Goal: Transaction & Acquisition: Download file/media

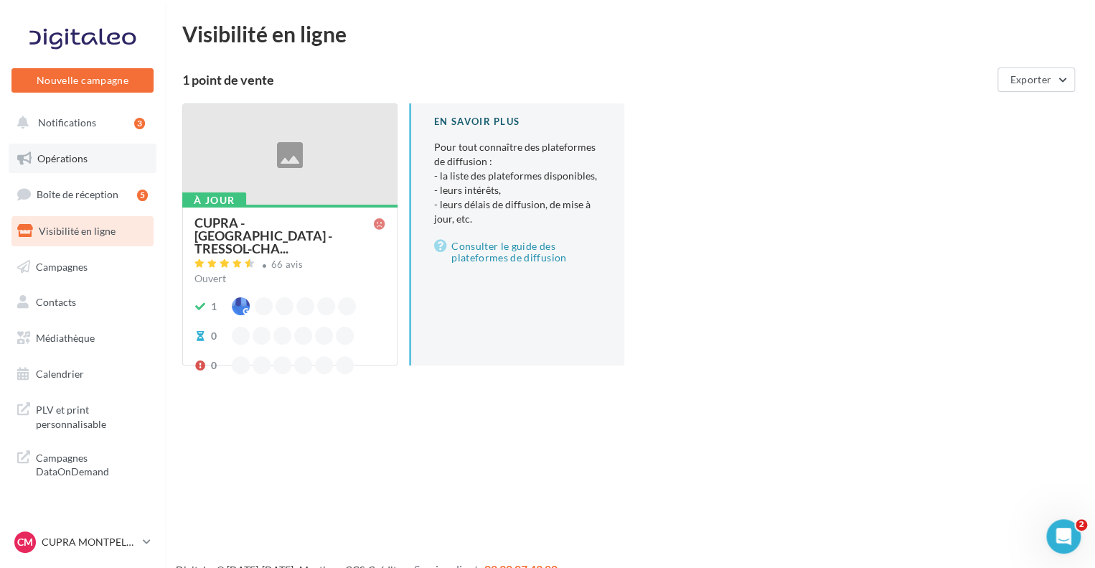
click at [63, 160] on span "Opérations" at bounding box center [62, 158] width 50 height 12
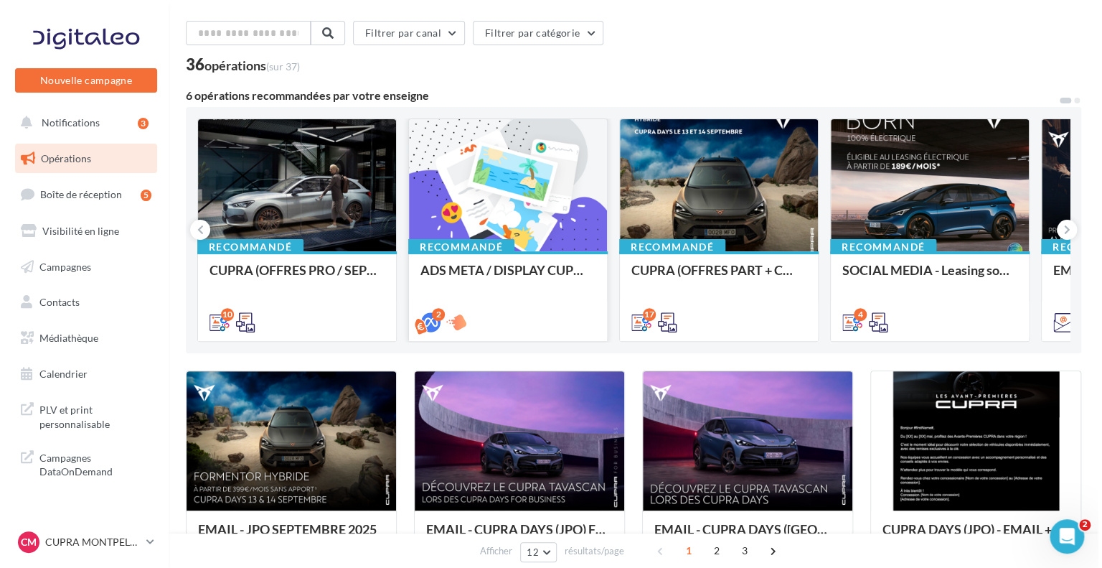
scroll to position [72, 0]
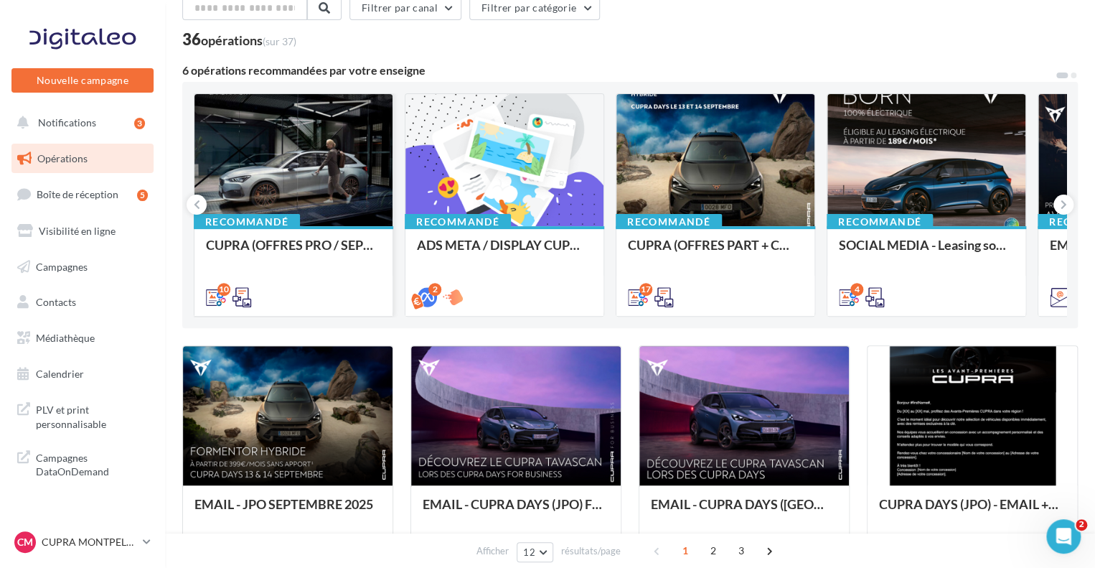
click at [259, 143] on div at bounding box center [293, 160] width 198 height 133
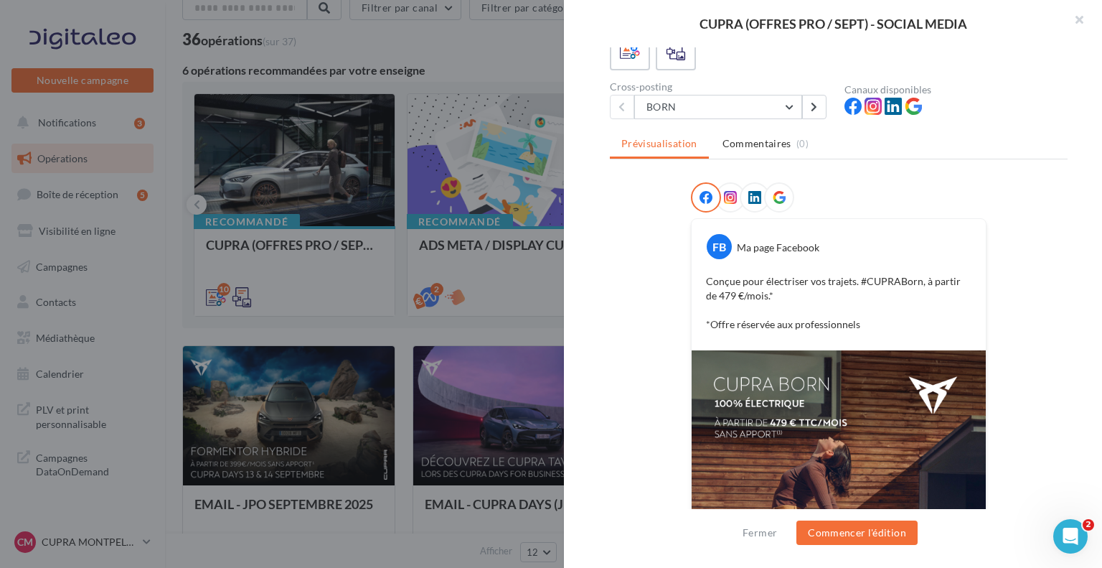
scroll to position [101, 0]
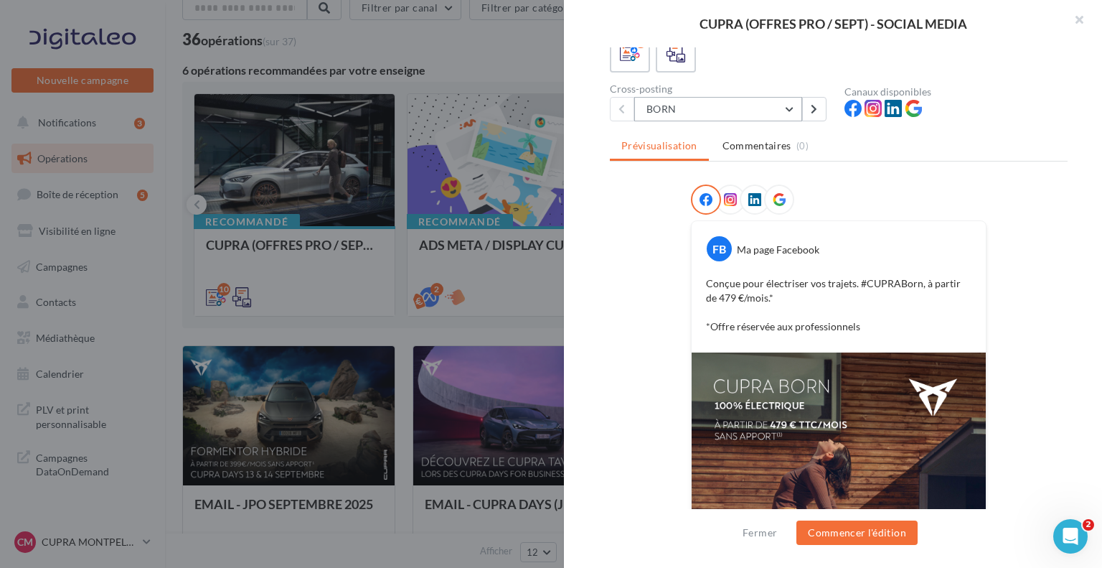
click at [772, 120] on div "Description Non renseignée 10 Cross-posting BORN BORN NOUVELLE BORN FORMENTOR F…" at bounding box center [839, 284] width 550 height 474
click at [762, 111] on button "BORN" at bounding box center [718, 109] width 168 height 24
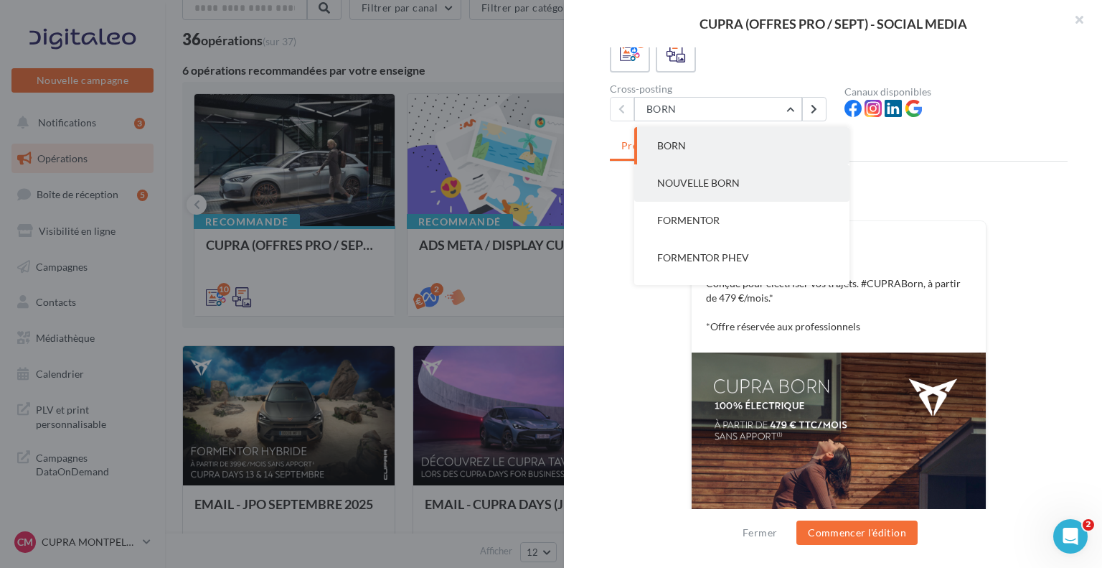
click at [757, 197] on button "NOUVELLE BORN" at bounding box center [741, 182] width 215 height 37
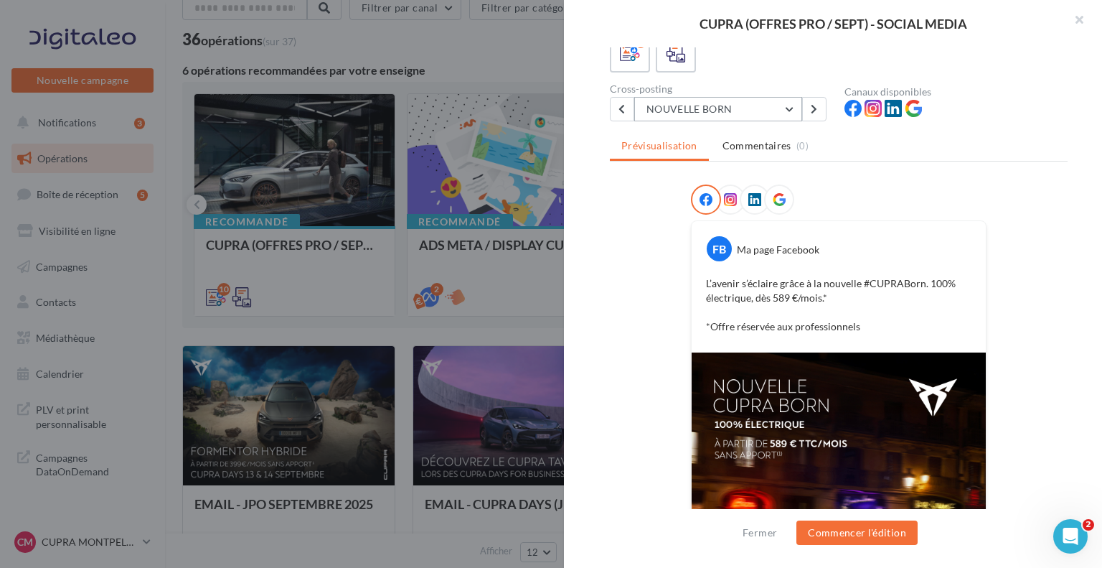
click at [766, 115] on button "NOUVELLE BORN" at bounding box center [718, 109] width 168 height 24
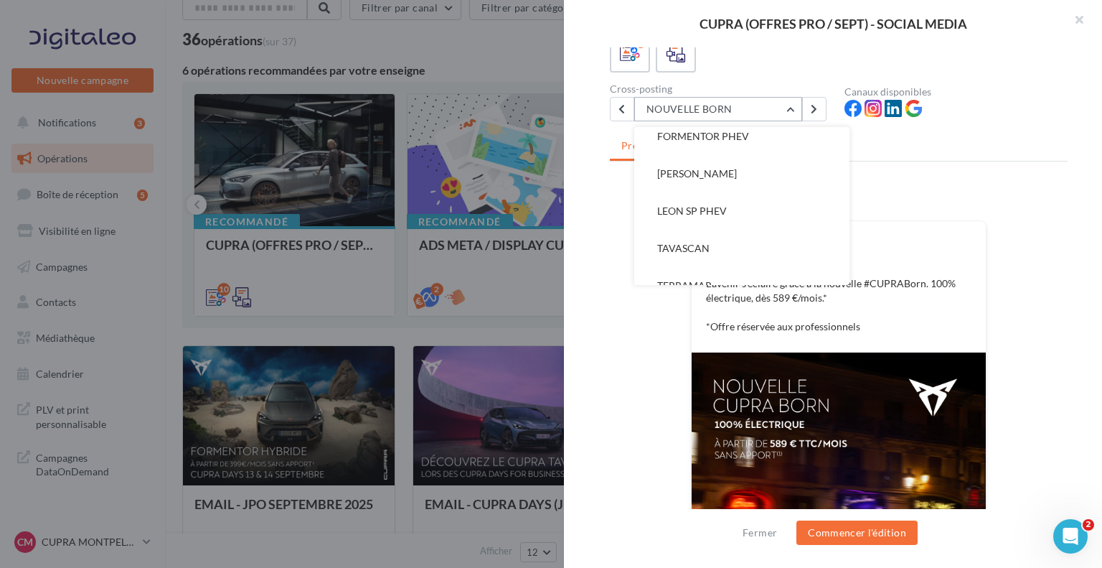
scroll to position [144, 0]
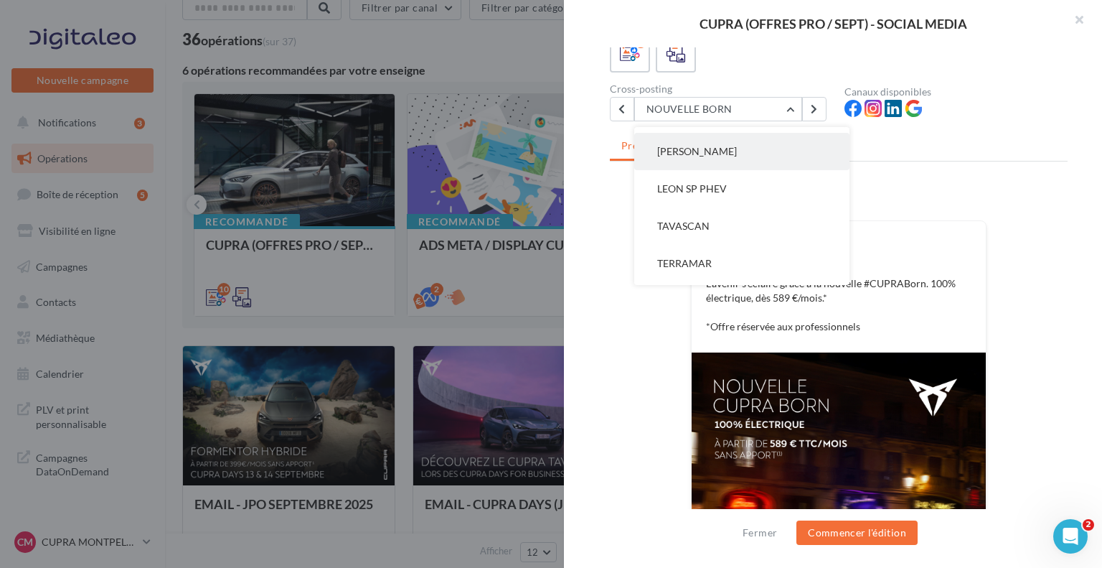
click at [760, 163] on button "LEON SP" at bounding box center [741, 151] width 215 height 37
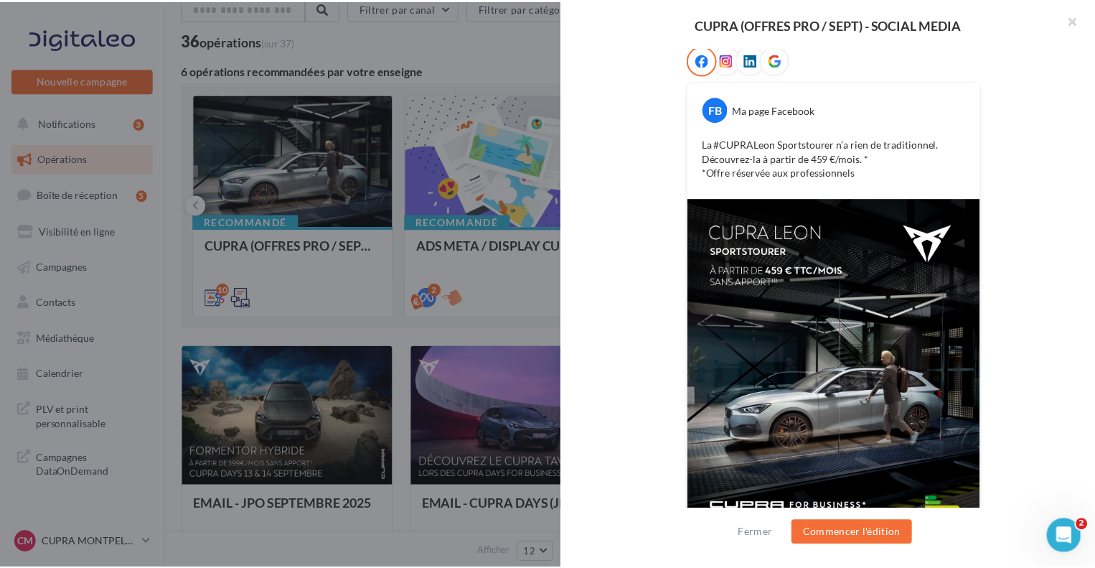
scroll to position [302, 0]
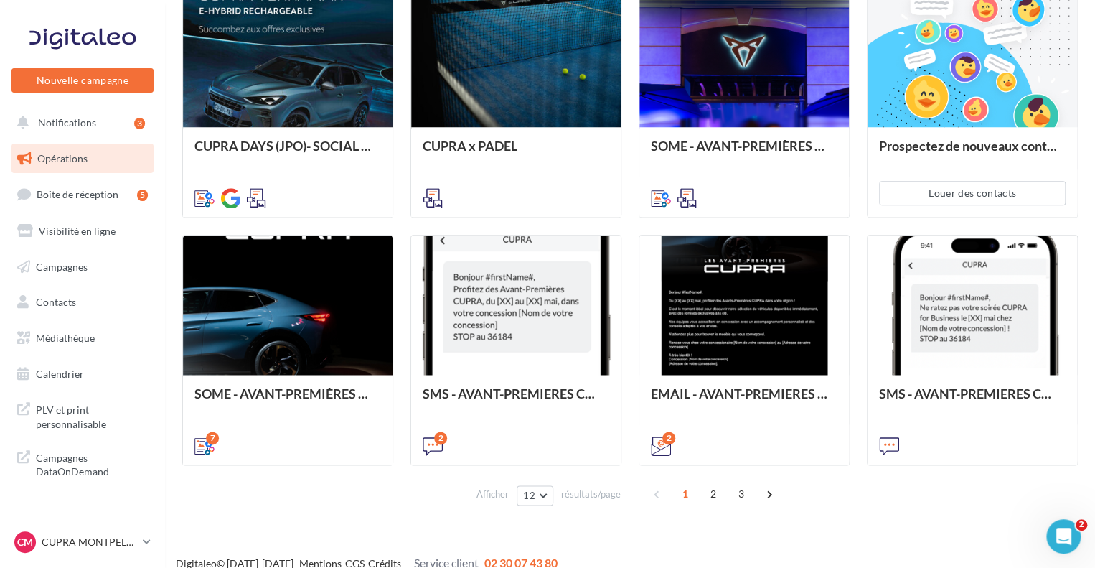
scroll to position [694, 0]
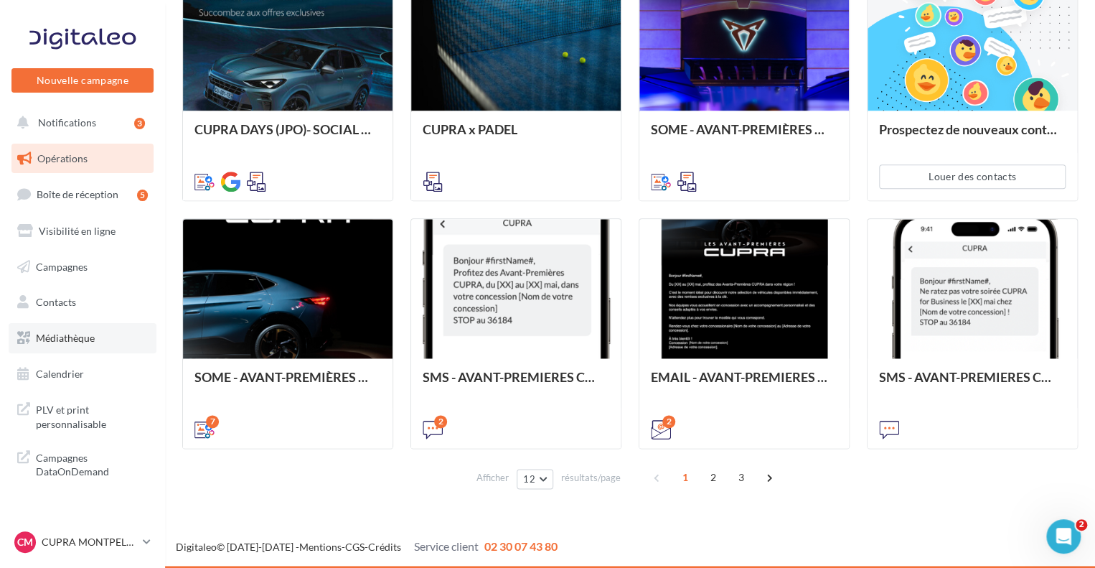
click at [58, 335] on span "Médiathèque" at bounding box center [65, 338] width 59 height 12
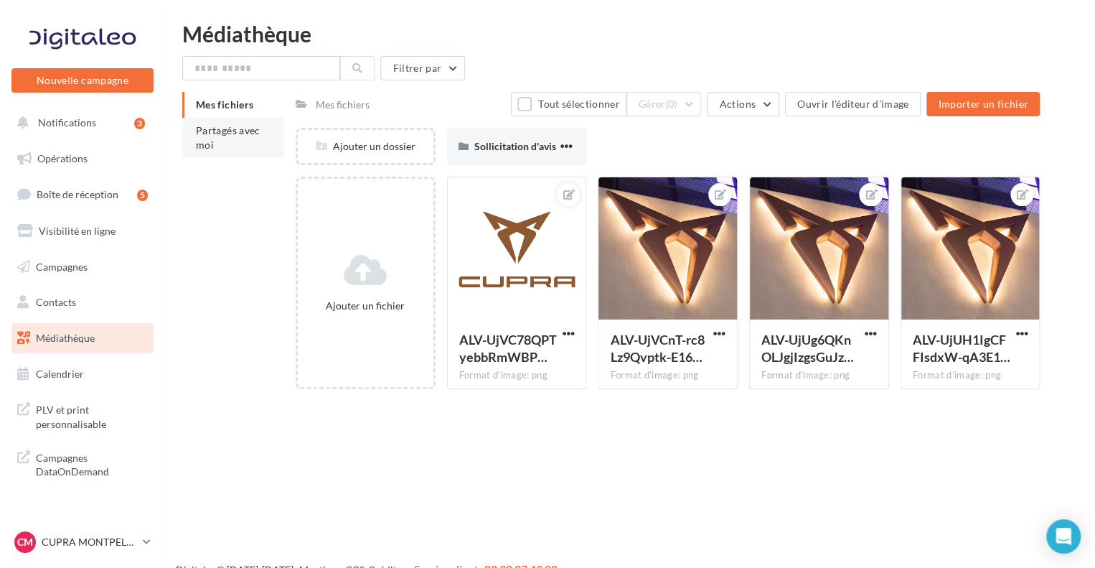
click at [204, 142] on span "Partagés avec moi" at bounding box center [228, 137] width 65 height 27
click at [88, 196] on span "Boîte de réception" at bounding box center [78, 194] width 82 height 12
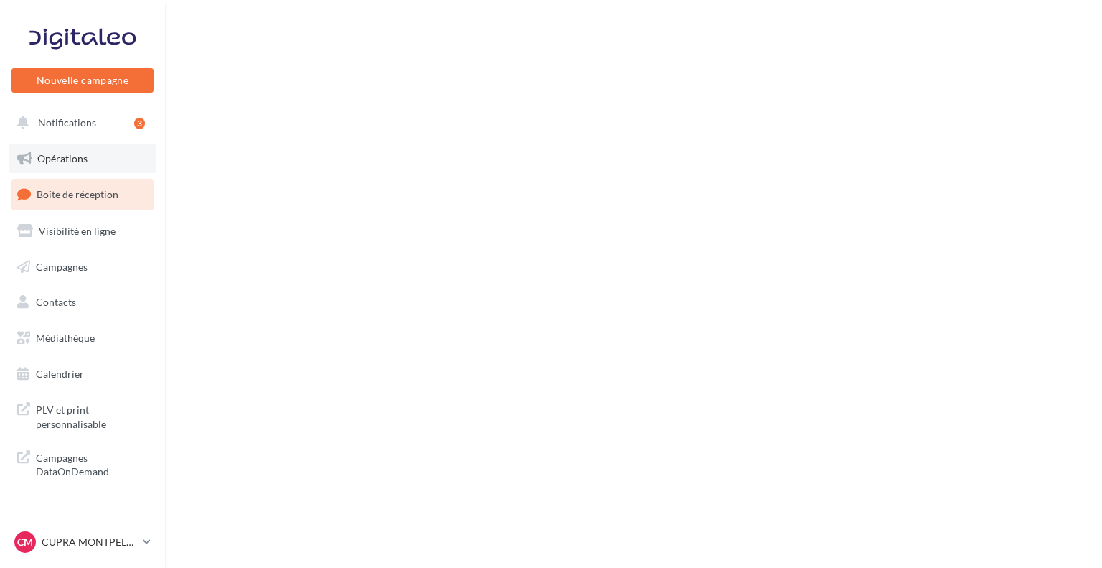
click at [81, 154] on span "Opérations" at bounding box center [62, 158] width 50 height 12
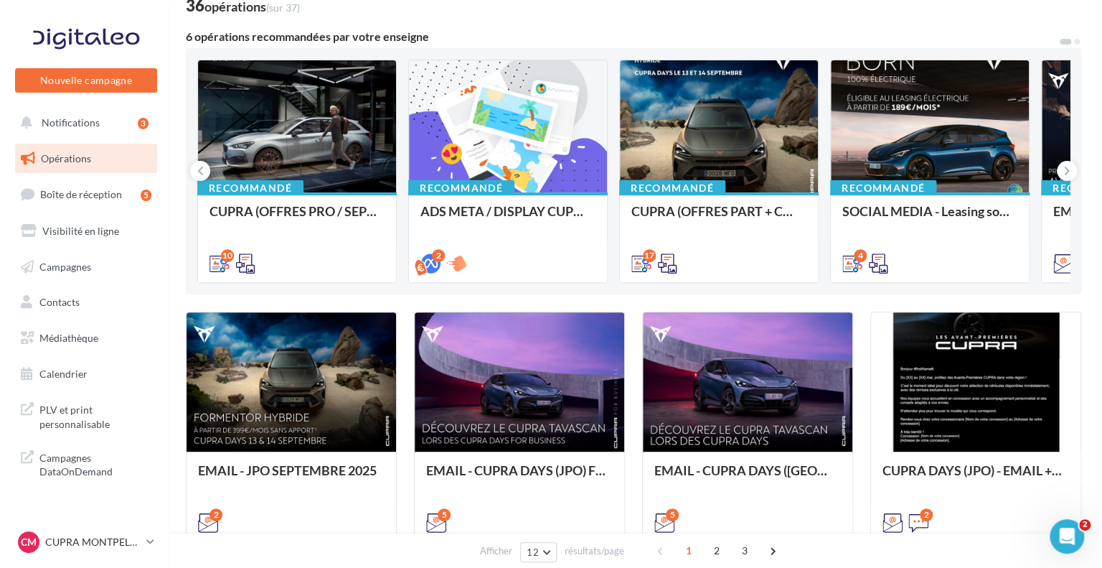
scroll to position [72, 0]
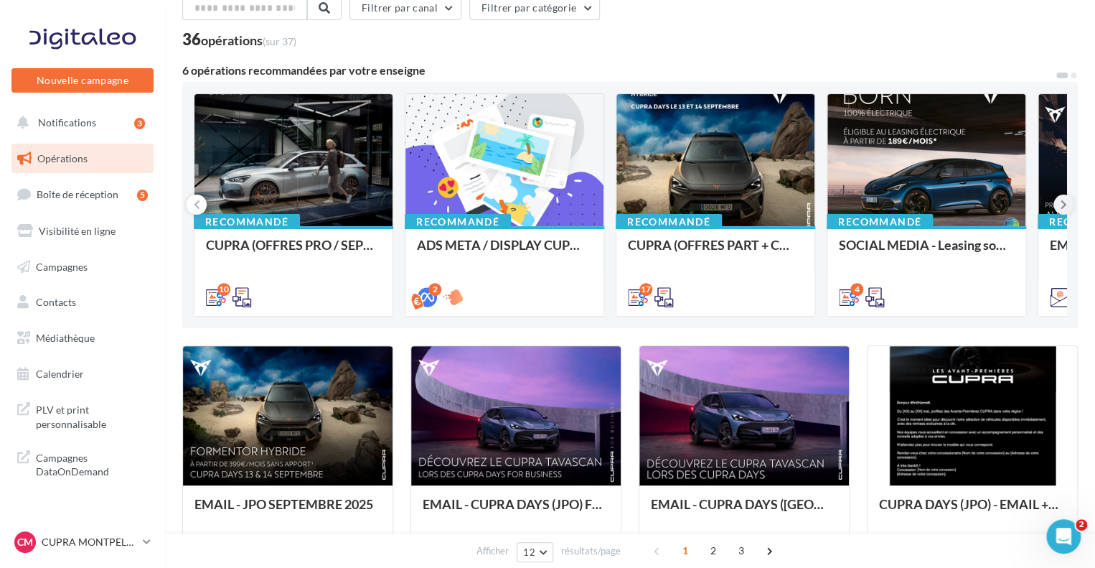
click at [1064, 202] on icon at bounding box center [1064, 204] width 6 height 14
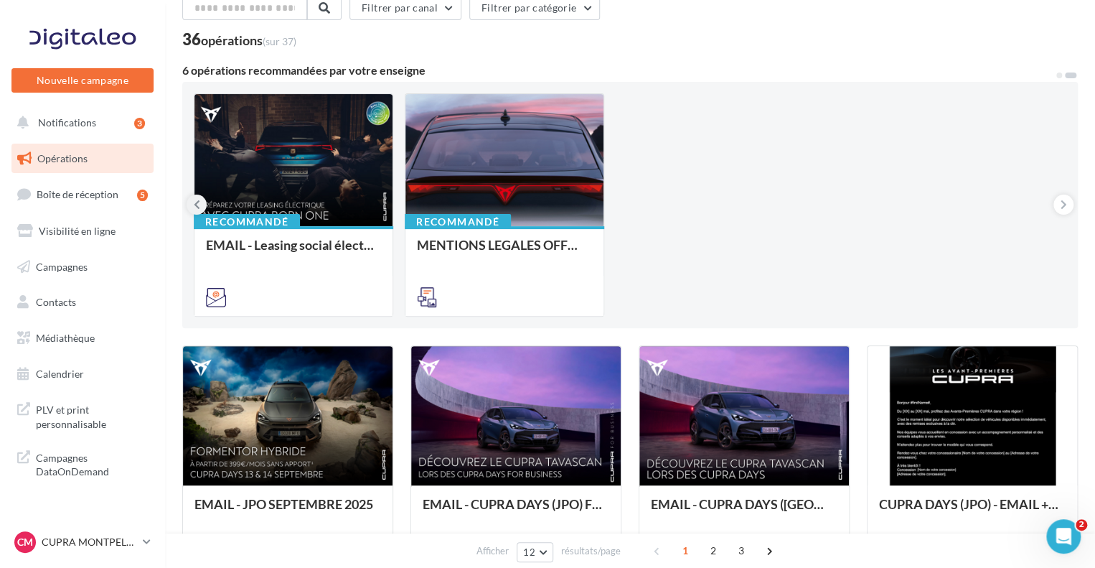
click at [194, 203] on icon at bounding box center [197, 204] width 6 height 14
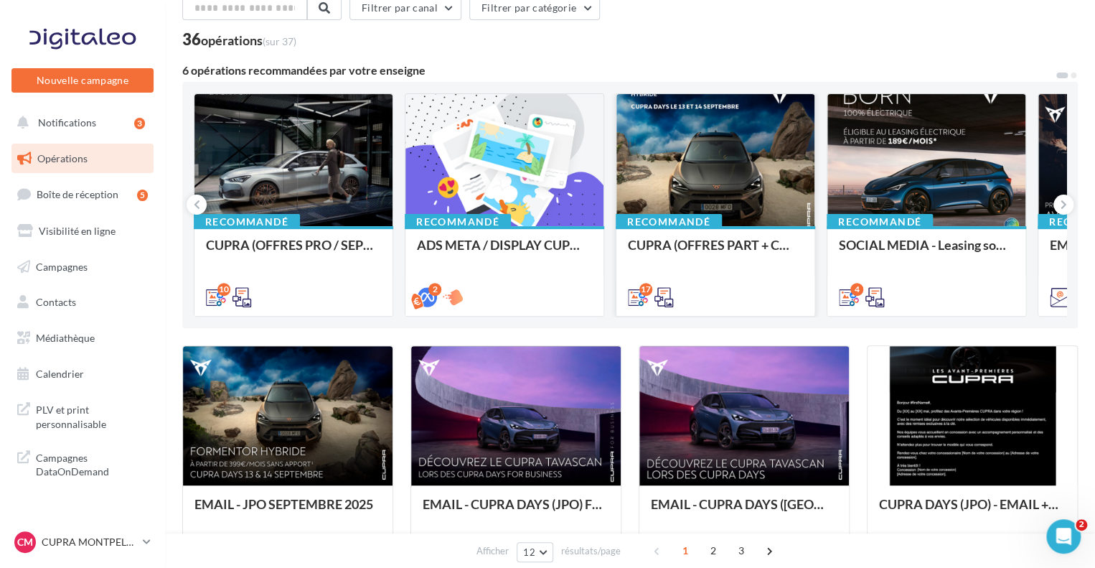
click at [711, 189] on div at bounding box center [715, 160] width 198 height 133
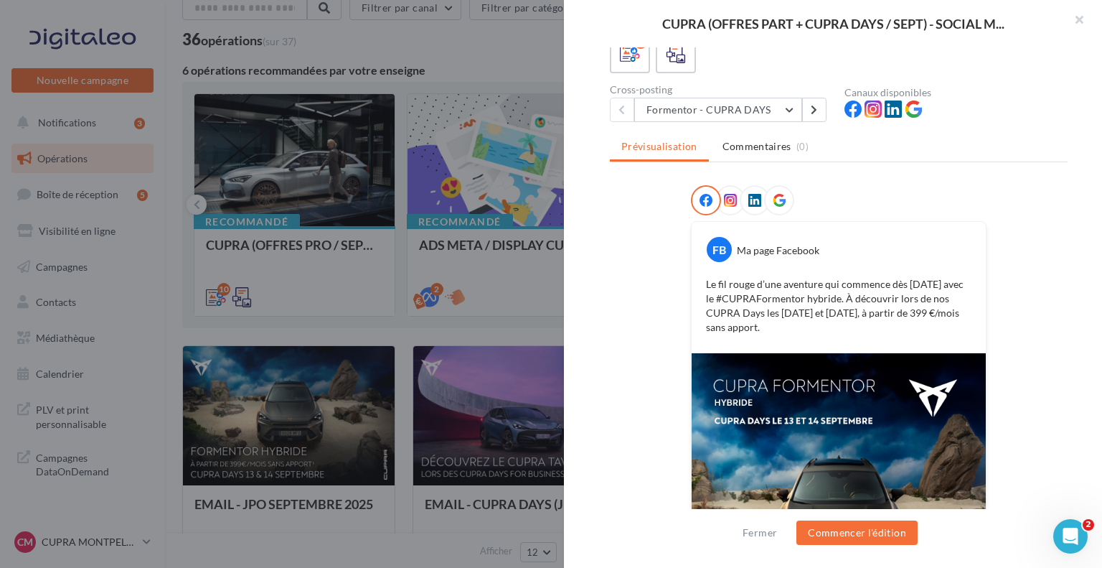
scroll to position [100, 0]
click at [788, 111] on button "Formentor - CUPRA DAYS" at bounding box center [718, 110] width 168 height 24
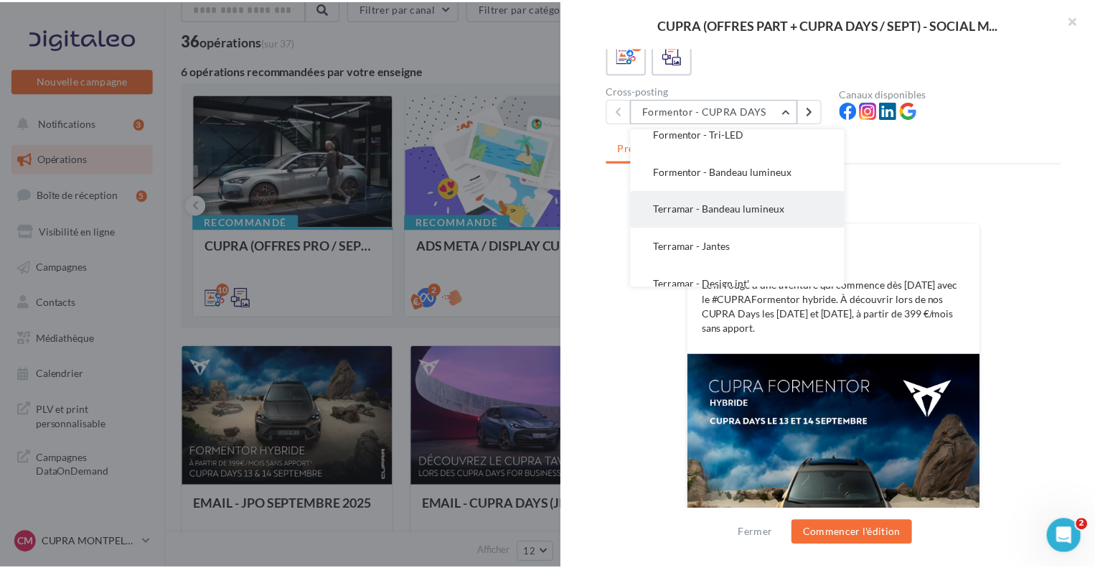
scroll to position [215, 0]
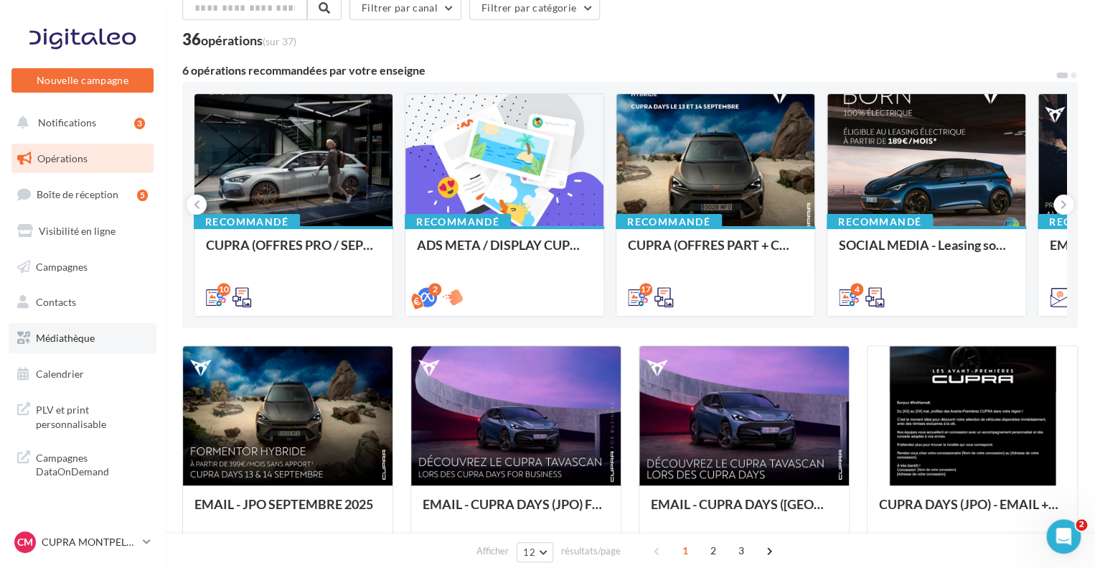
click at [82, 334] on span "Médiathèque" at bounding box center [65, 338] width 59 height 12
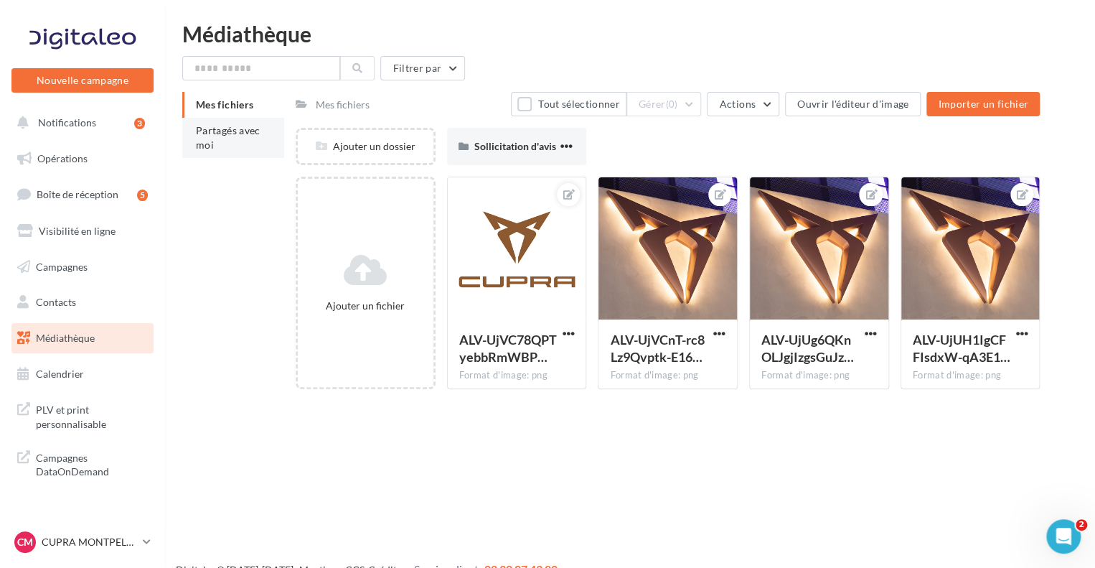
click at [215, 133] on span "Partagés avec moi" at bounding box center [228, 137] width 65 height 27
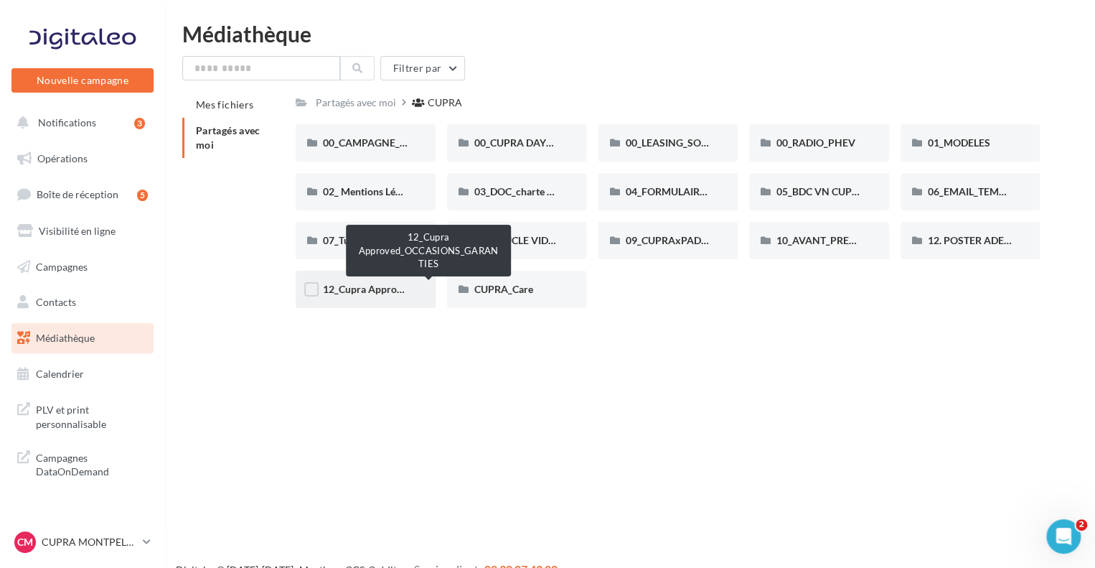
click at [379, 286] on span "12_Cupra Approved_OCCASIONS_GARANTIES" at bounding box center [429, 289] width 212 height 12
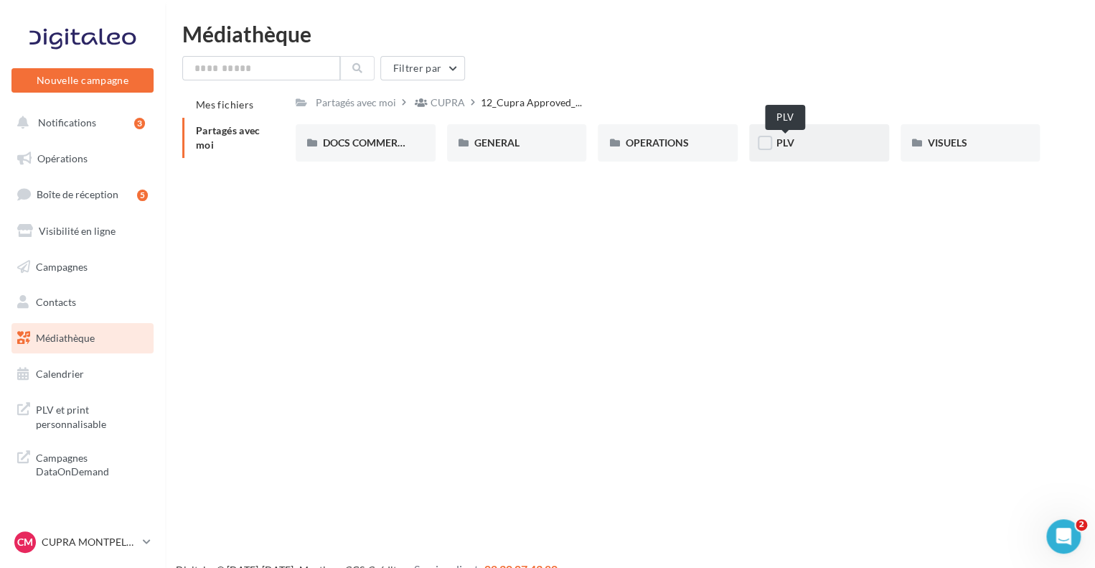
click at [786, 149] on span "PLV" at bounding box center [786, 142] width 18 height 12
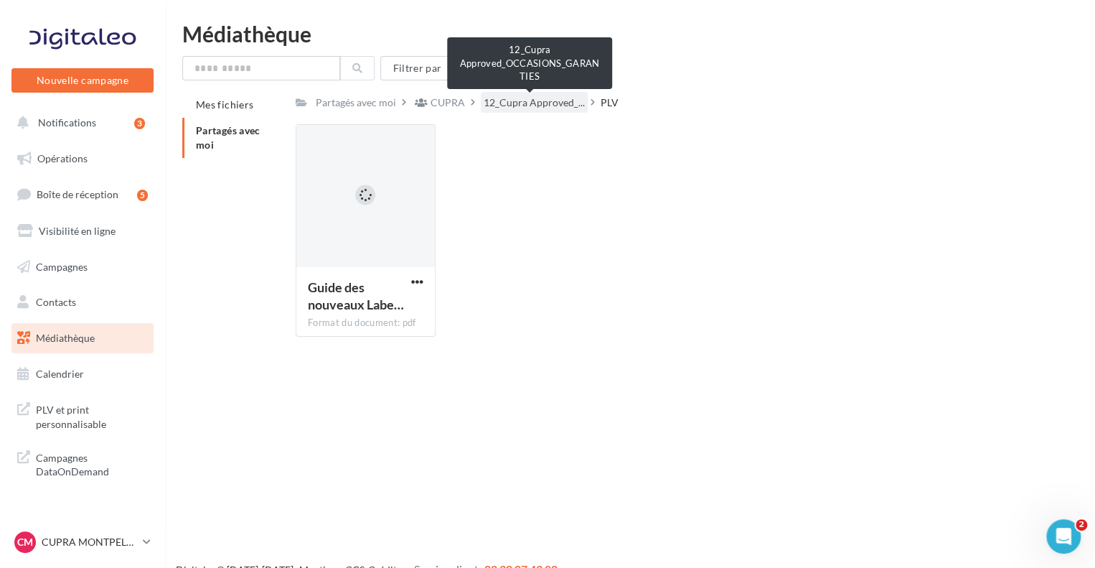
click at [553, 105] on span "12_Cupra Approved_..." at bounding box center [534, 102] width 101 height 14
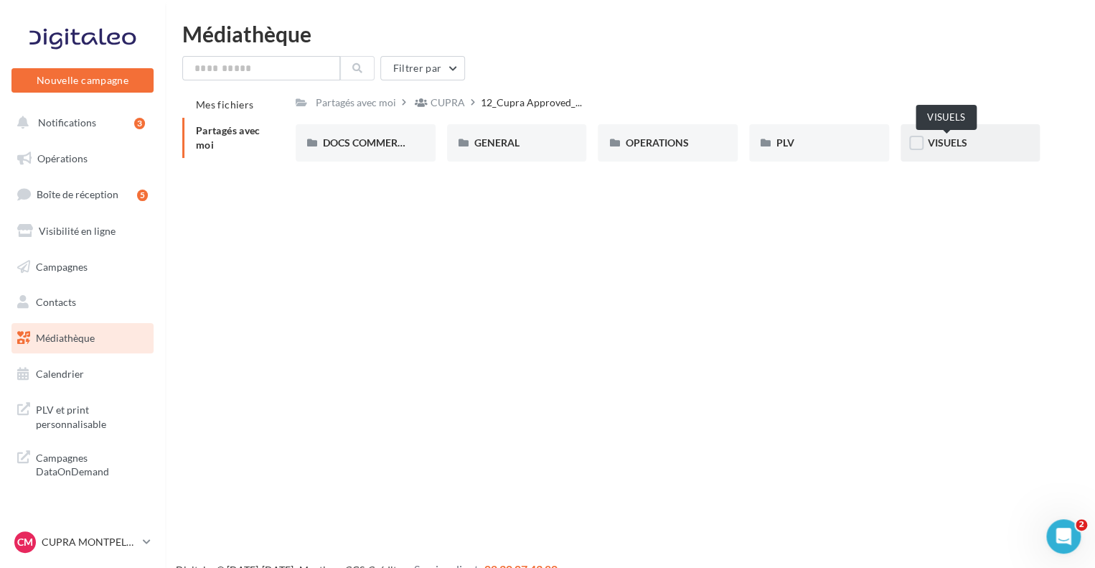
click at [949, 139] on span "VISUELS" at bounding box center [947, 142] width 39 height 12
click at [642, 150] on div "OPERATIONS" at bounding box center [667, 143] width 85 height 14
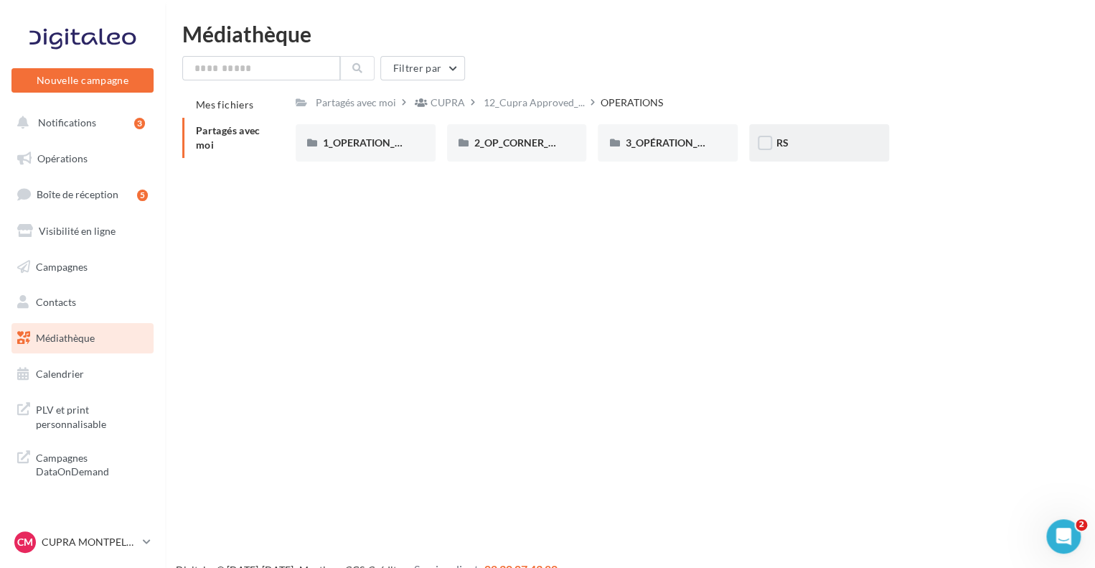
click at [810, 139] on div "RS" at bounding box center [819, 143] width 85 height 14
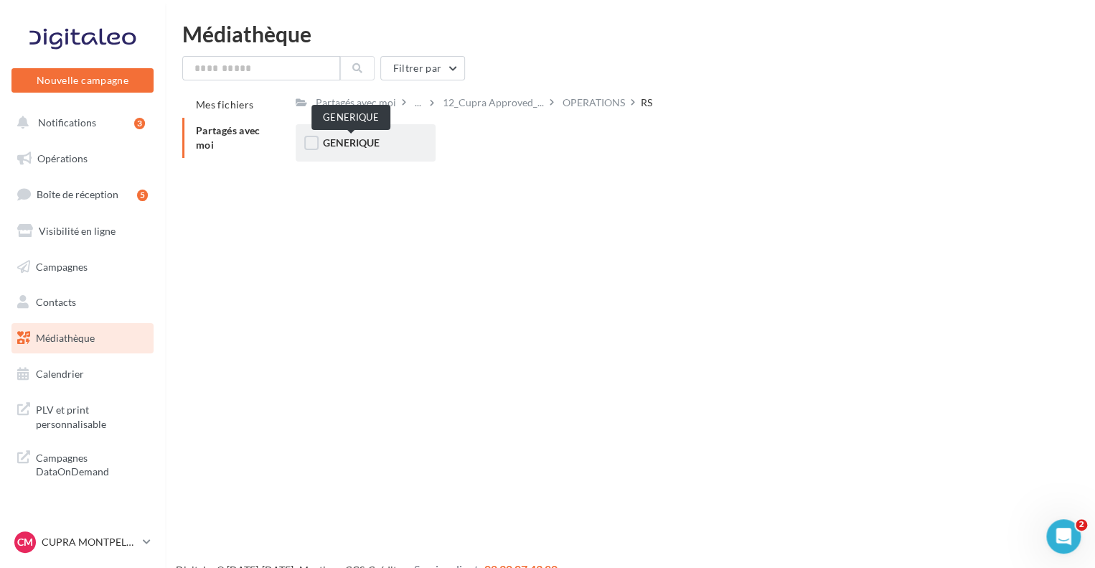
click at [360, 149] on span "GENERIQUE" at bounding box center [351, 142] width 57 height 12
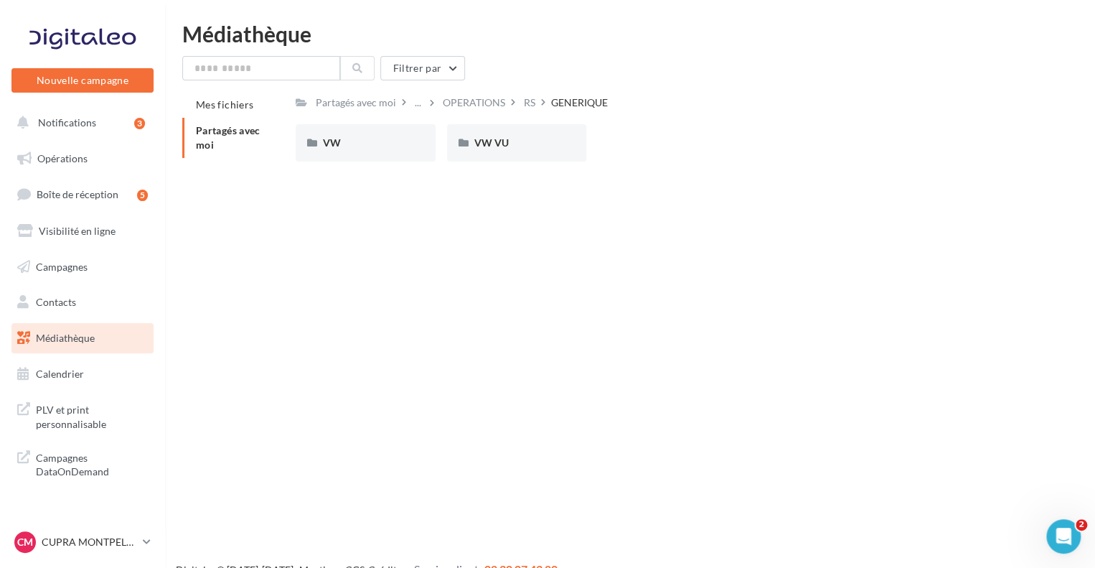
click at [359, 144] on div "VW" at bounding box center [365, 143] width 85 height 14
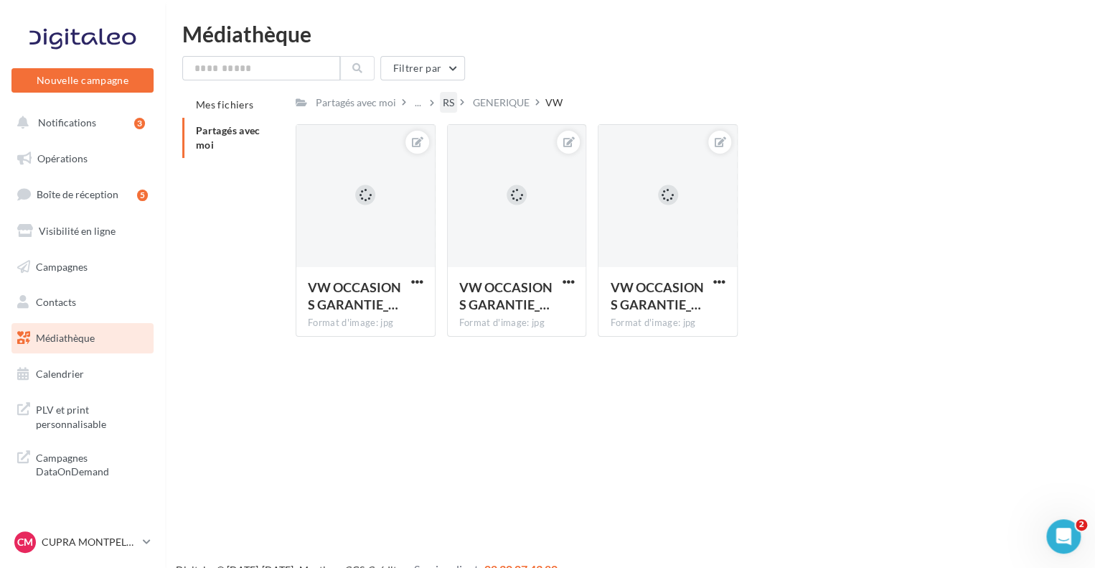
click at [447, 105] on div "RS" at bounding box center [448, 102] width 11 height 14
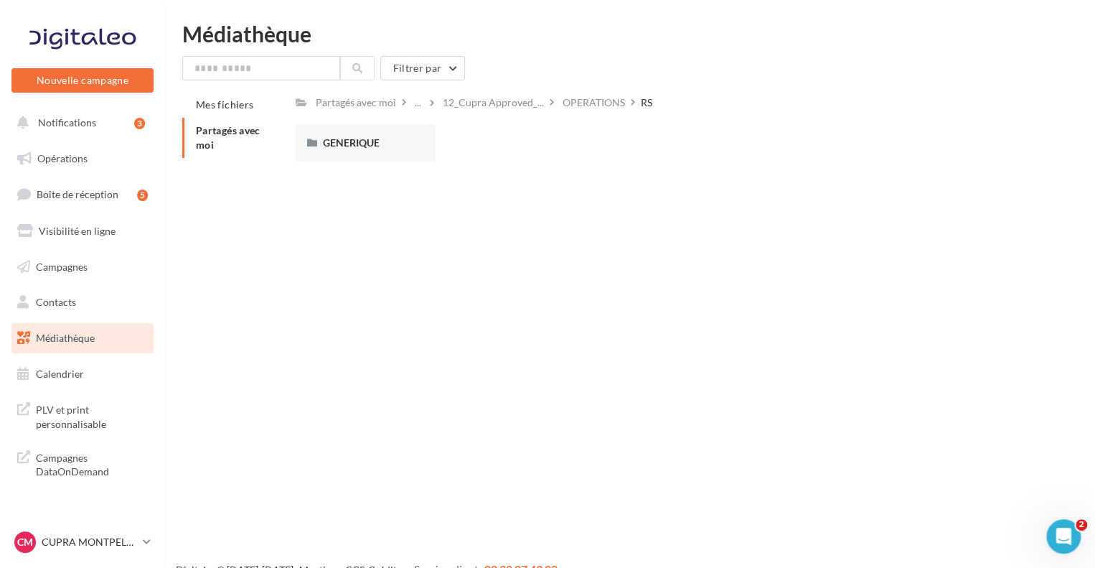
click at [362, 108] on div "Partagés avec moi" at bounding box center [356, 102] width 80 height 14
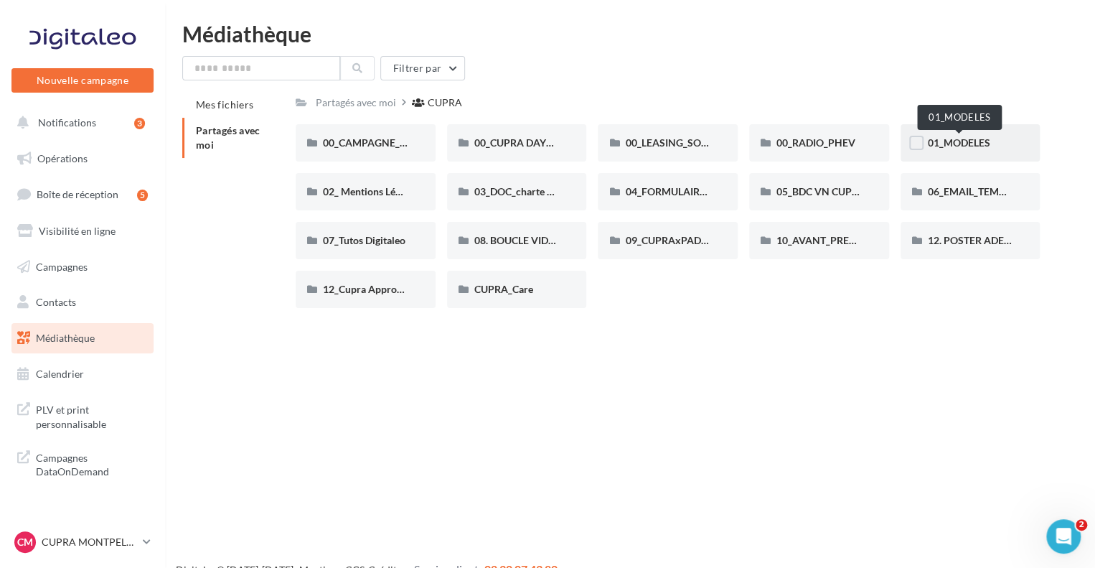
click at [945, 141] on span "01_MODELES" at bounding box center [959, 142] width 62 height 12
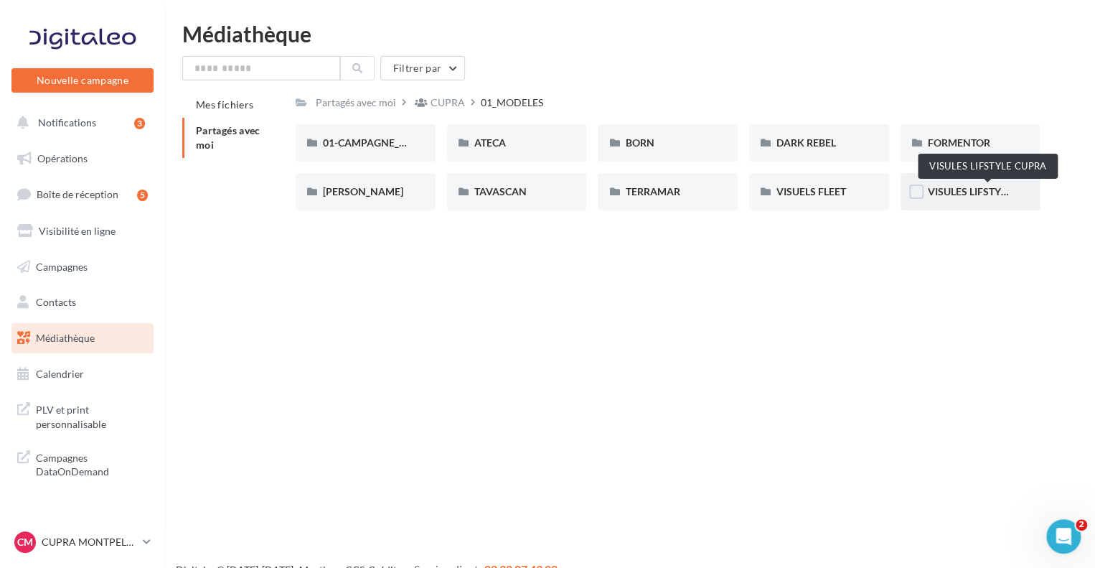
click at [960, 186] on span "VISULES LIFSTYLE CUPRA" at bounding box center [988, 191] width 120 height 12
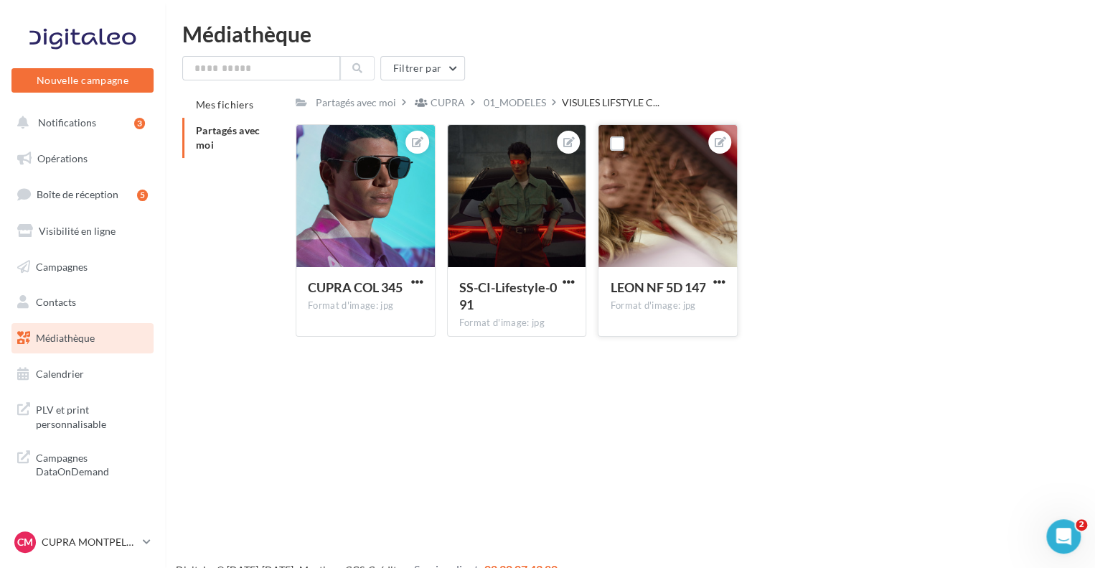
click at [683, 215] on div at bounding box center [668, 197] width 139 height 144
click at [722, 281] on span "button" at bounding box center [719, 282] width 12 height 12
click at [709, 338] on button "Télécharger" at bounding box center [652, 347] width 151 height 37
click at [570, 281] on span "button" at bounding box center [568, 282] width 12 height 12
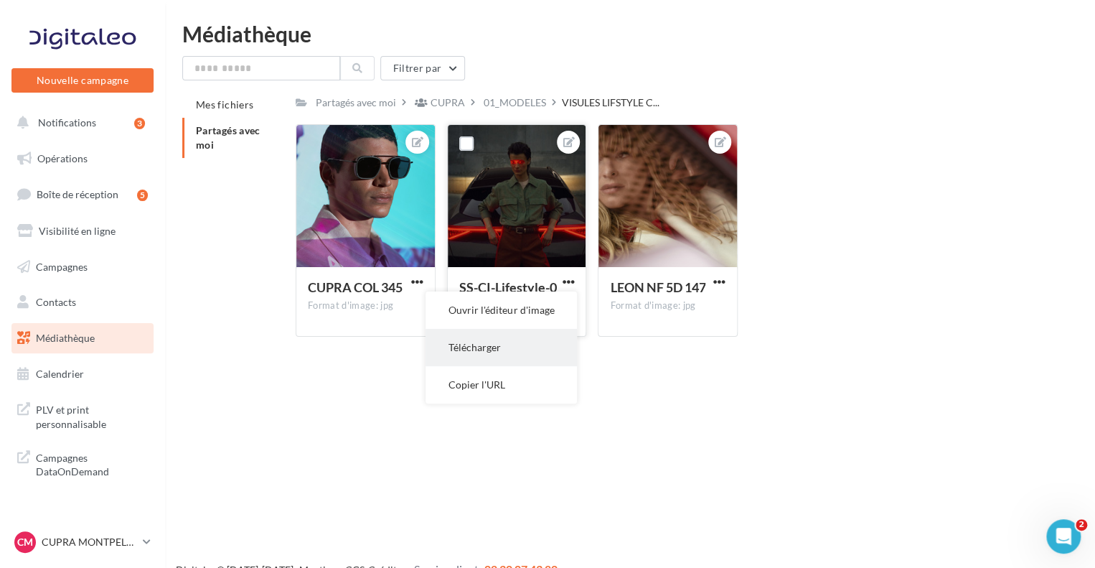
click at [540, 344] on button "Télécharger" at bounding box center [501, 347] width 151 height 37
click at [413, 284] on span "button" at bounding box center [417, 282] width 12 height 12
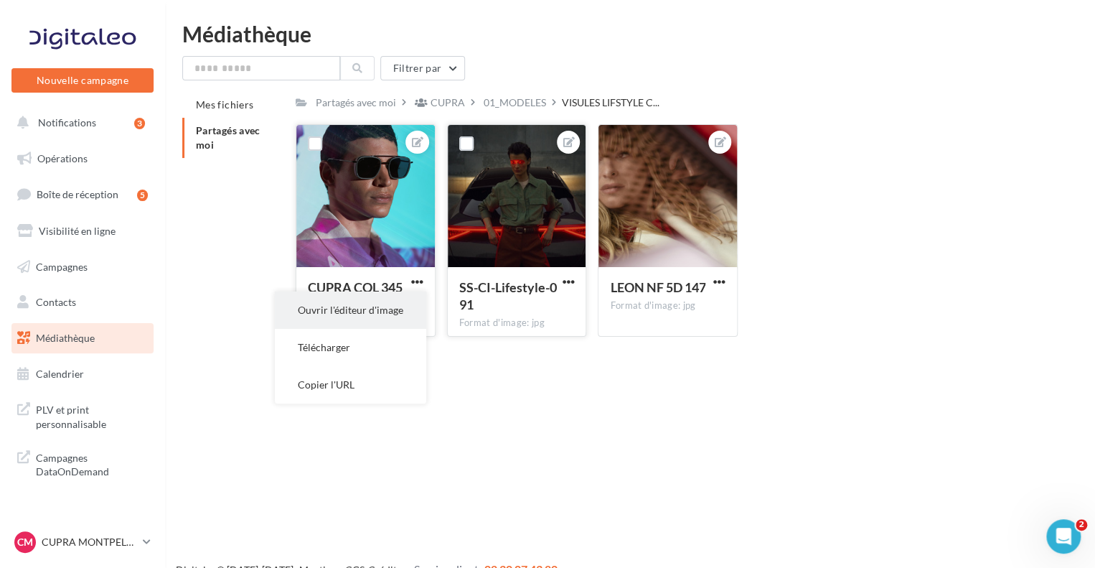
click at [415, 309] on button "Ouvrir l'éditeur d'image" at bounding box center [350, 309] width 151 height 37
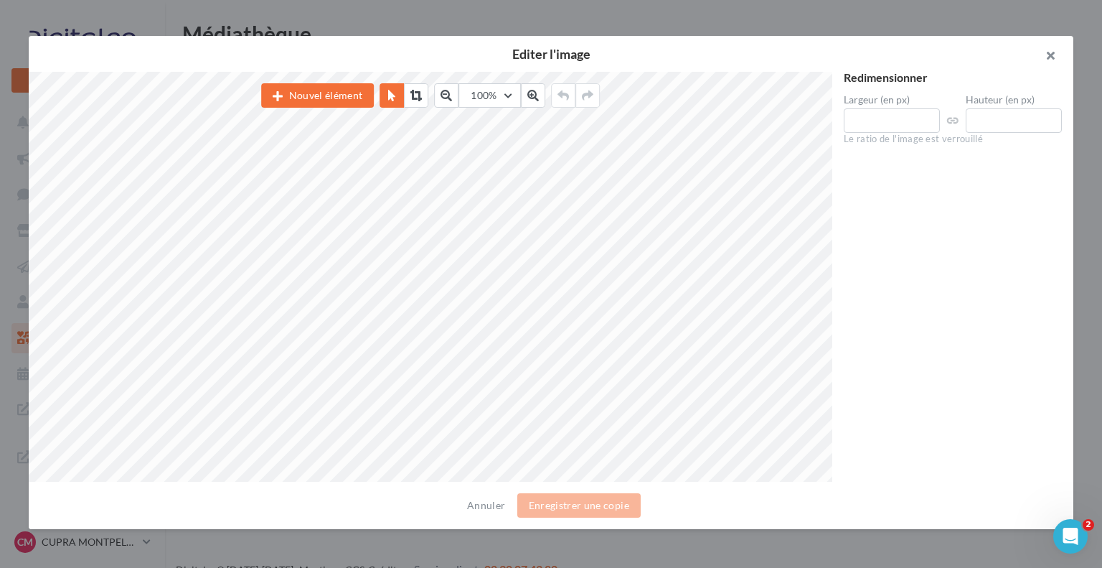
click at [1056, 55] on button "button" at bounding box center [1044, 57] width 57 height 43
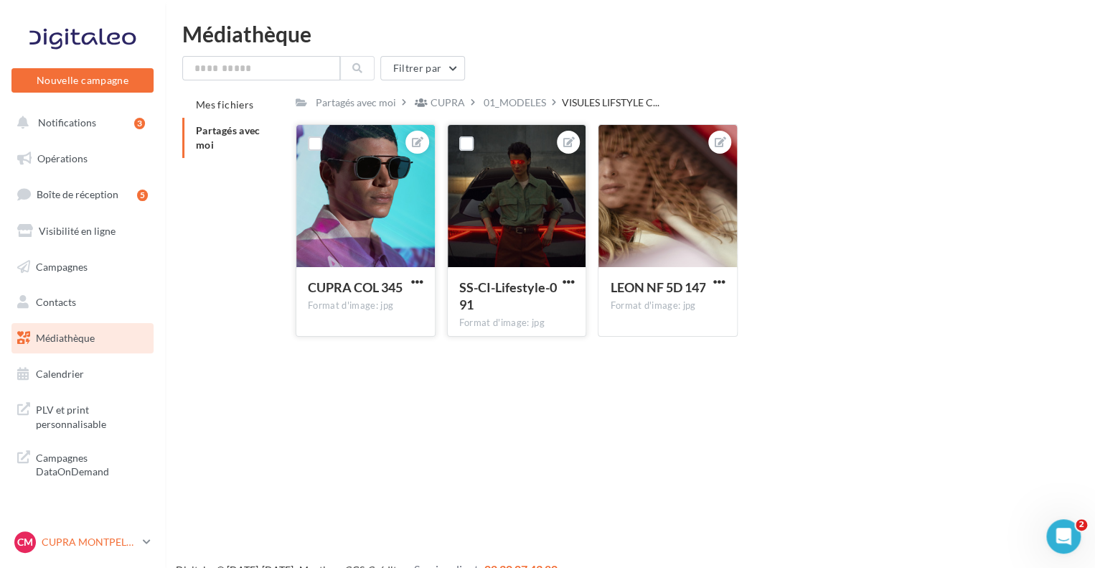
click at [121, 536] on p "CUPRA MONTPELLIER" at bounding box center [89, 542] width 95 height 14
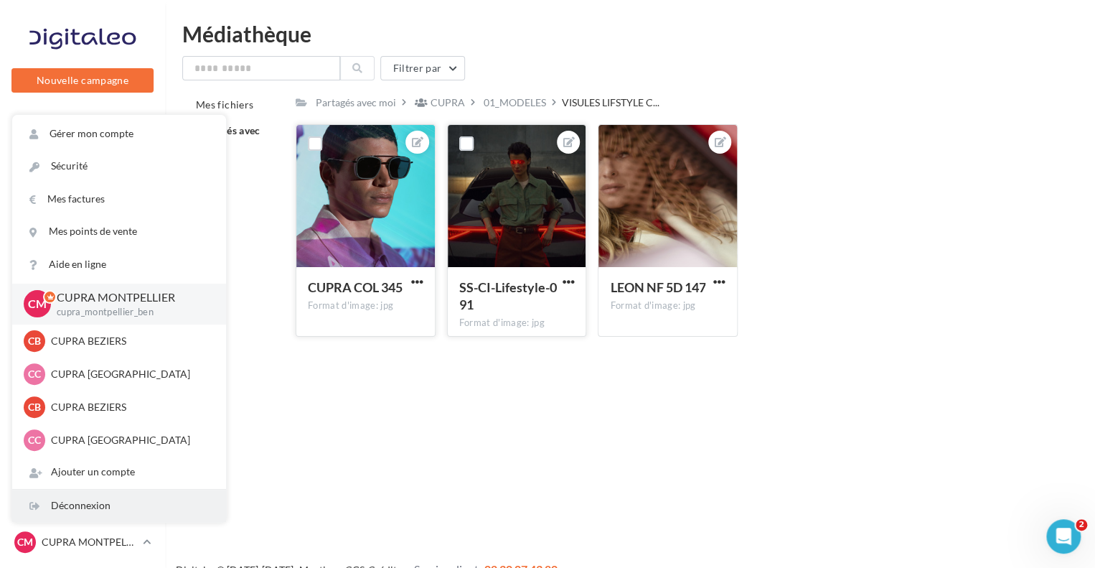
click at [113, 508] on div "Déconnexion" at bounding box center [119, 505] width 214 height 32
